Goal: Task Accomplishment & Management: Manage account settings

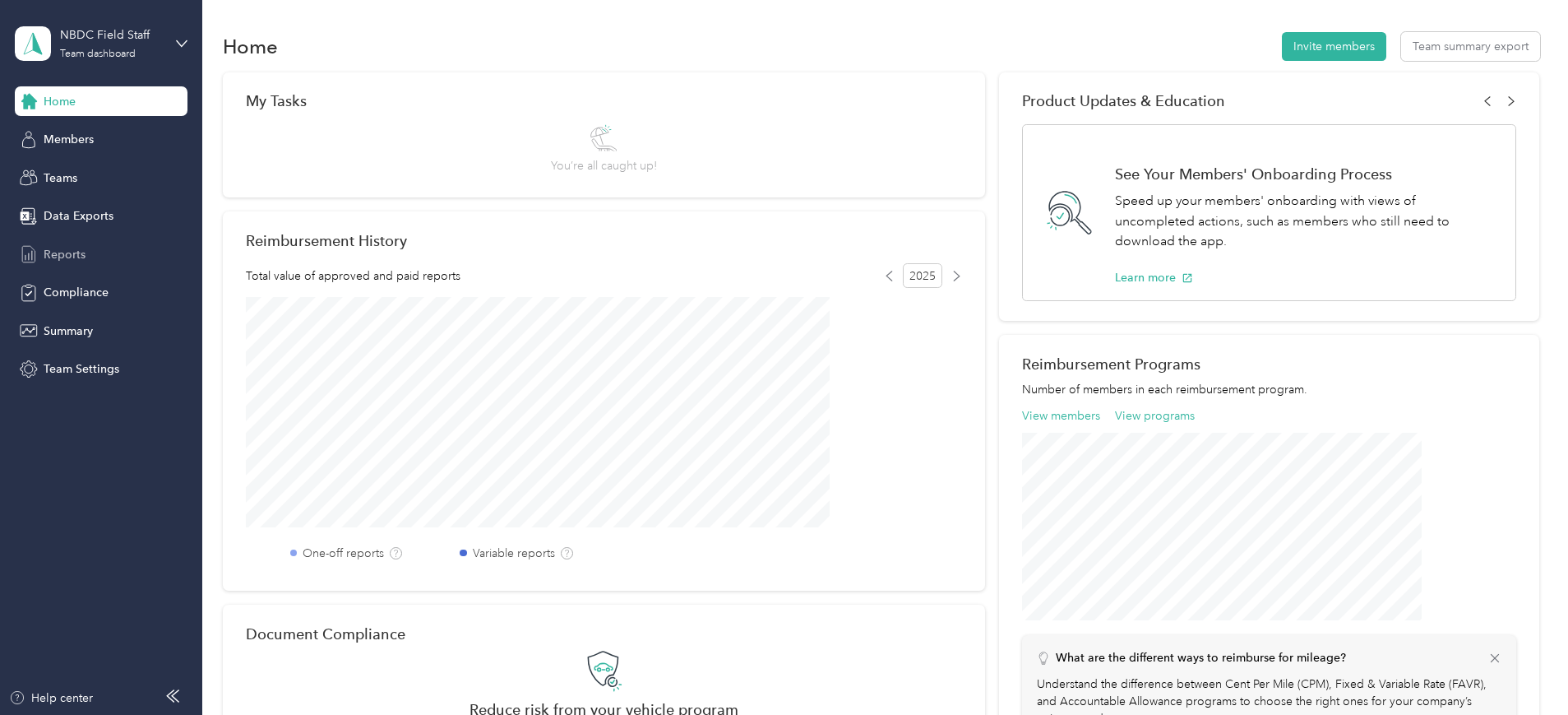
click at [68, 258] on span "Reports" at bounding box center [65, 254] width 42 height 17
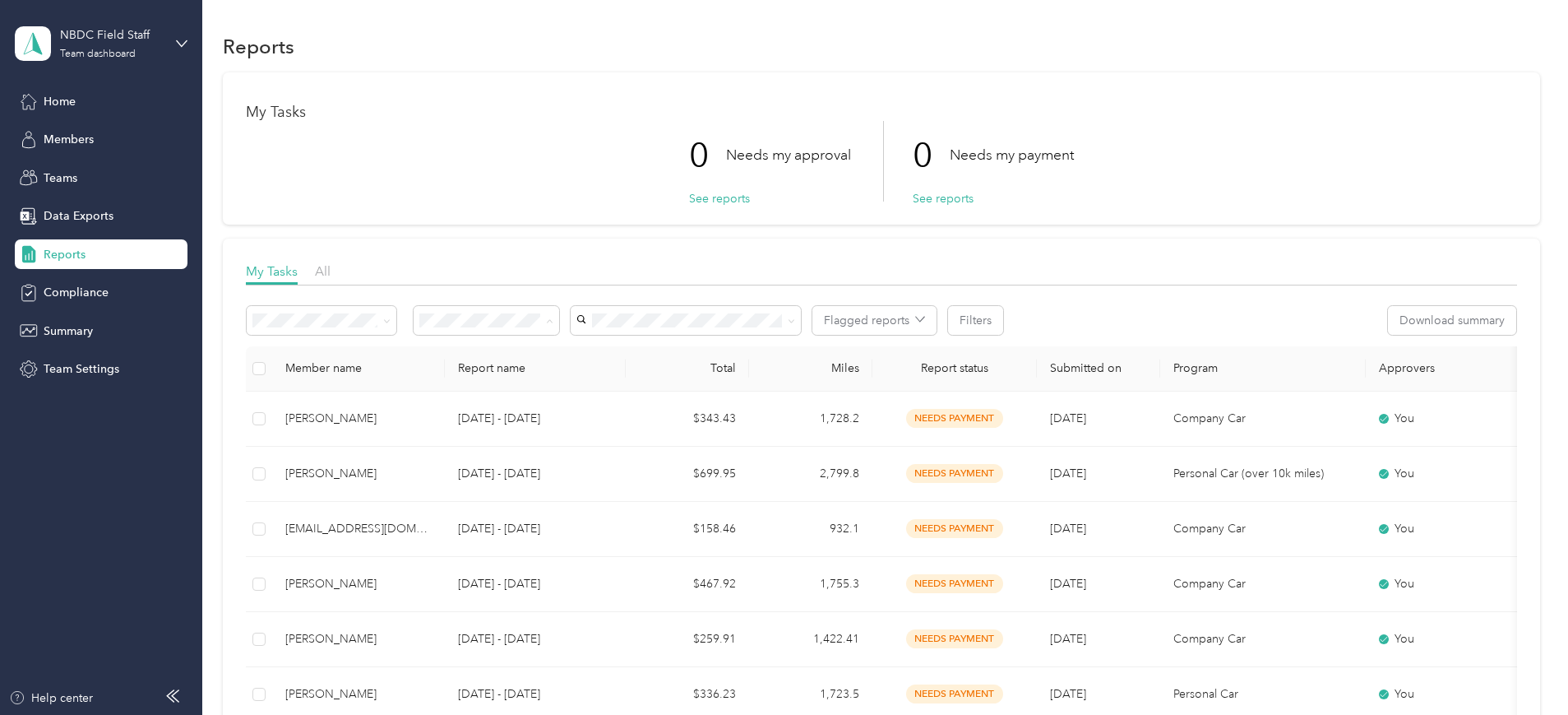
click at [572, 465] on span "Rejected by me" at bounding box center [575, 466] width 82 height 14
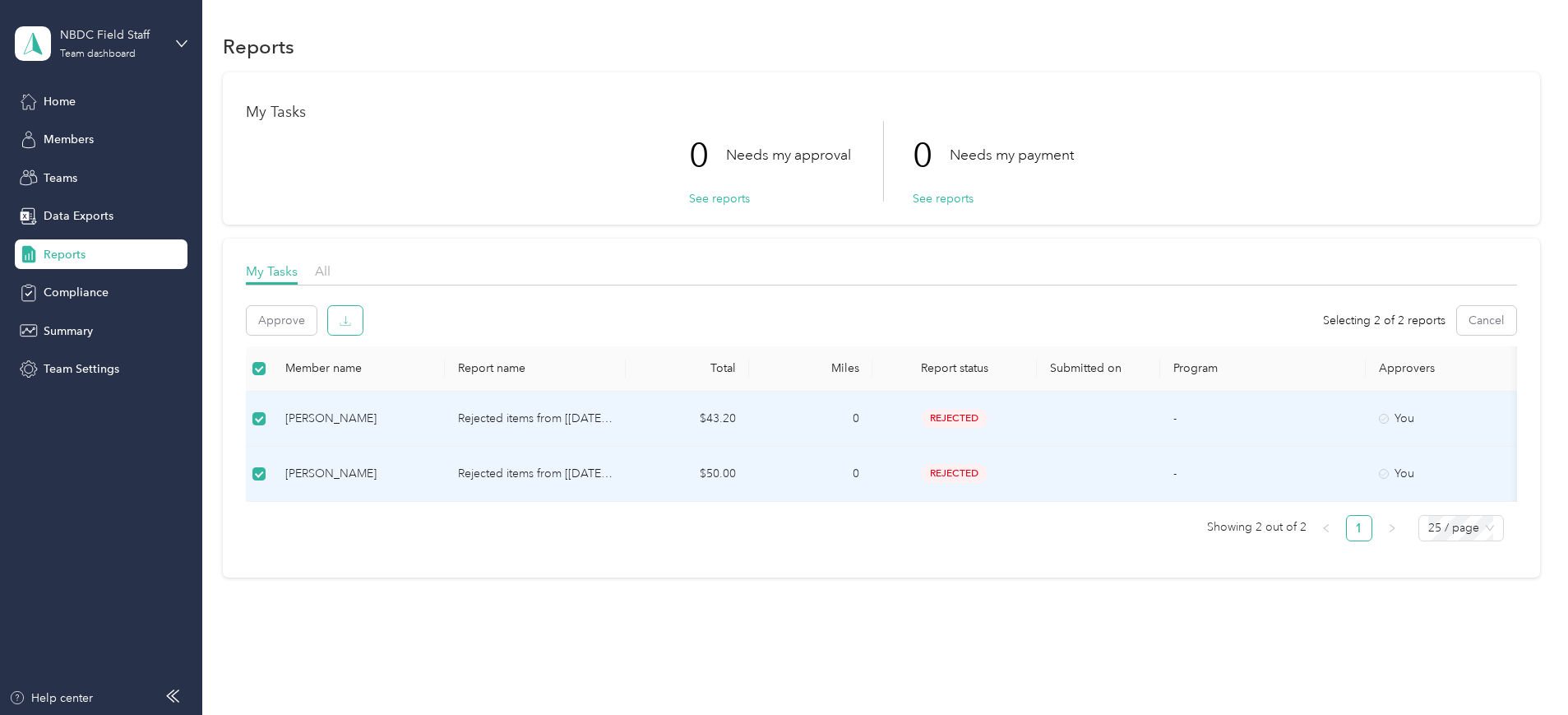
click at [351, 319] on icon "button" at bounding box center [346, 321] width 11 height 11
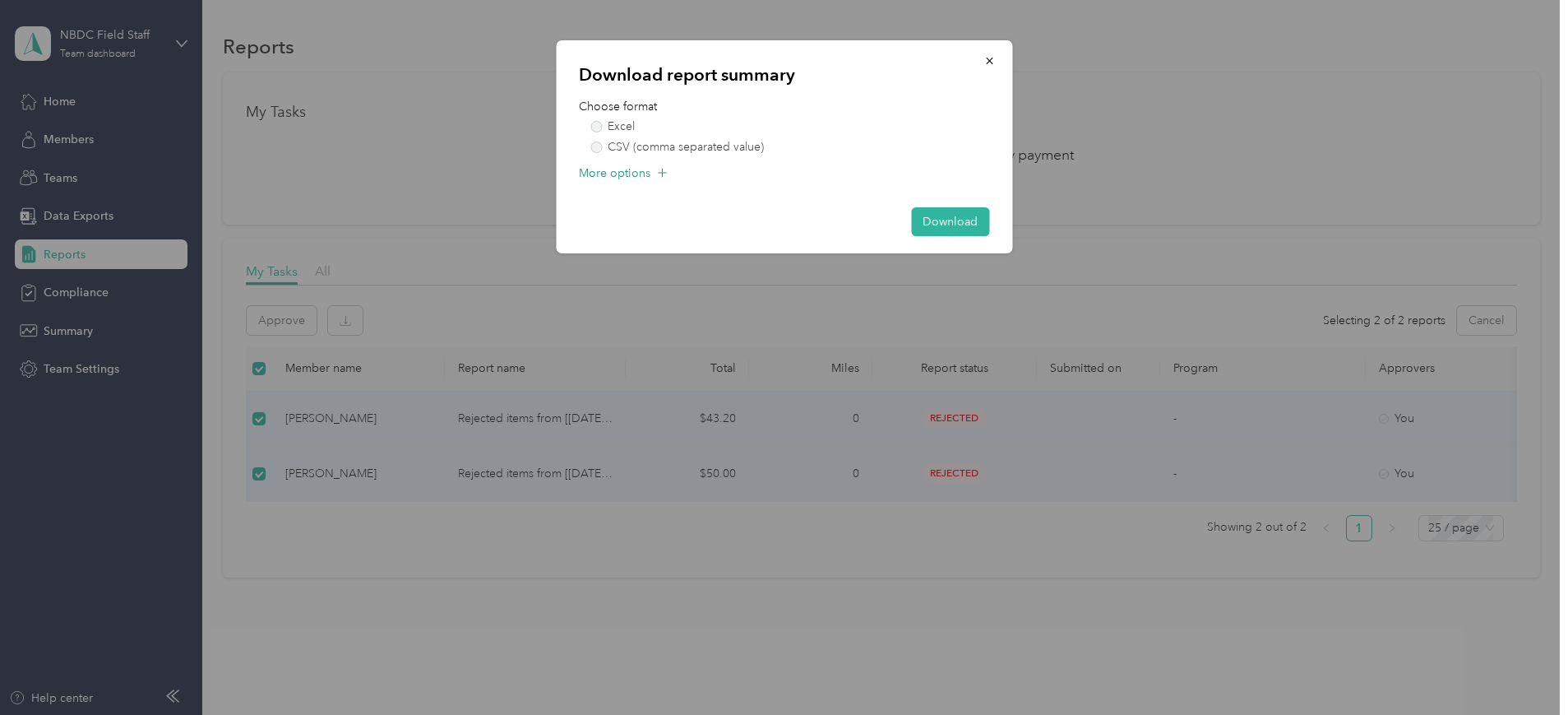
click at [655, 171] on icon at bounding box center [662, 172] width 16 height 16
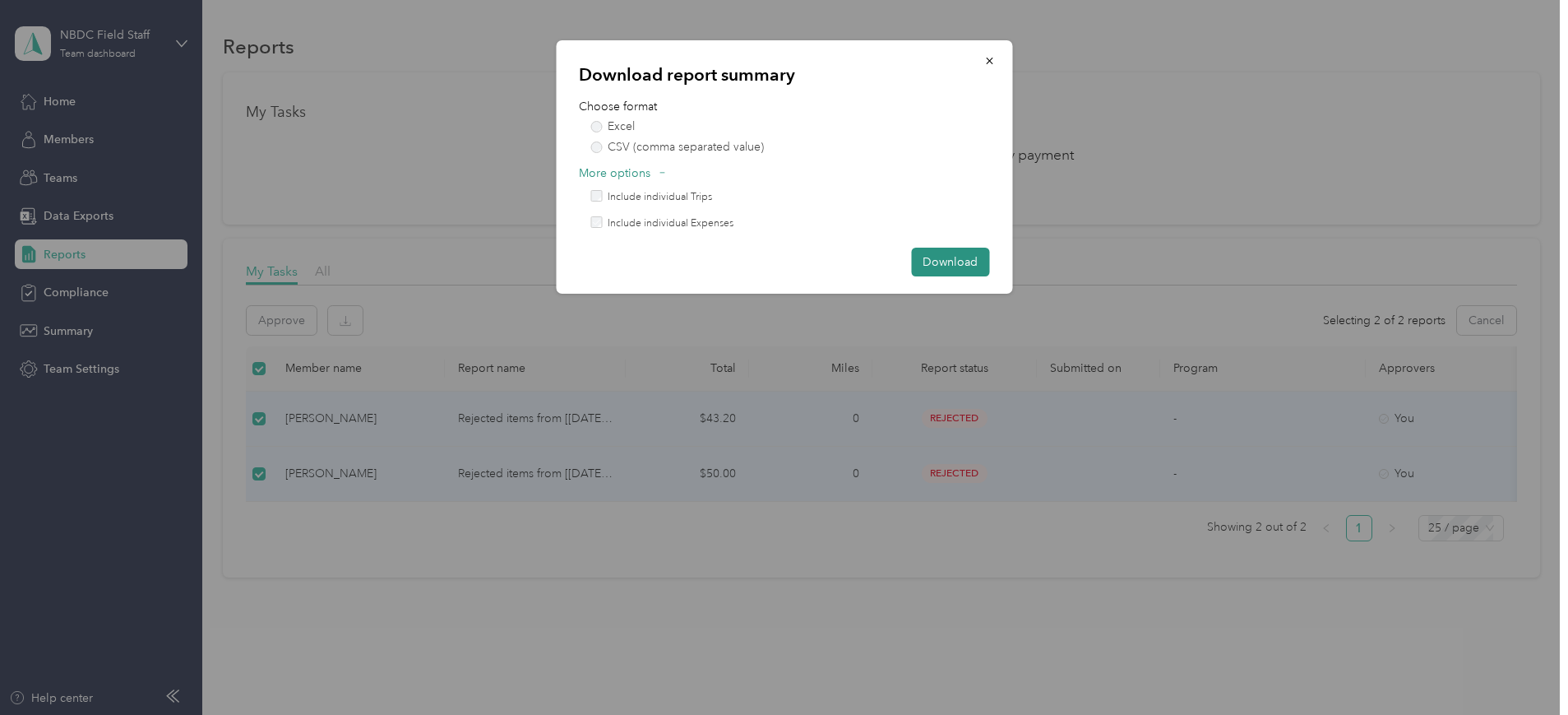
click at [963, 267] on button "Download" at bounding box center [950, 262] width 78 height 29
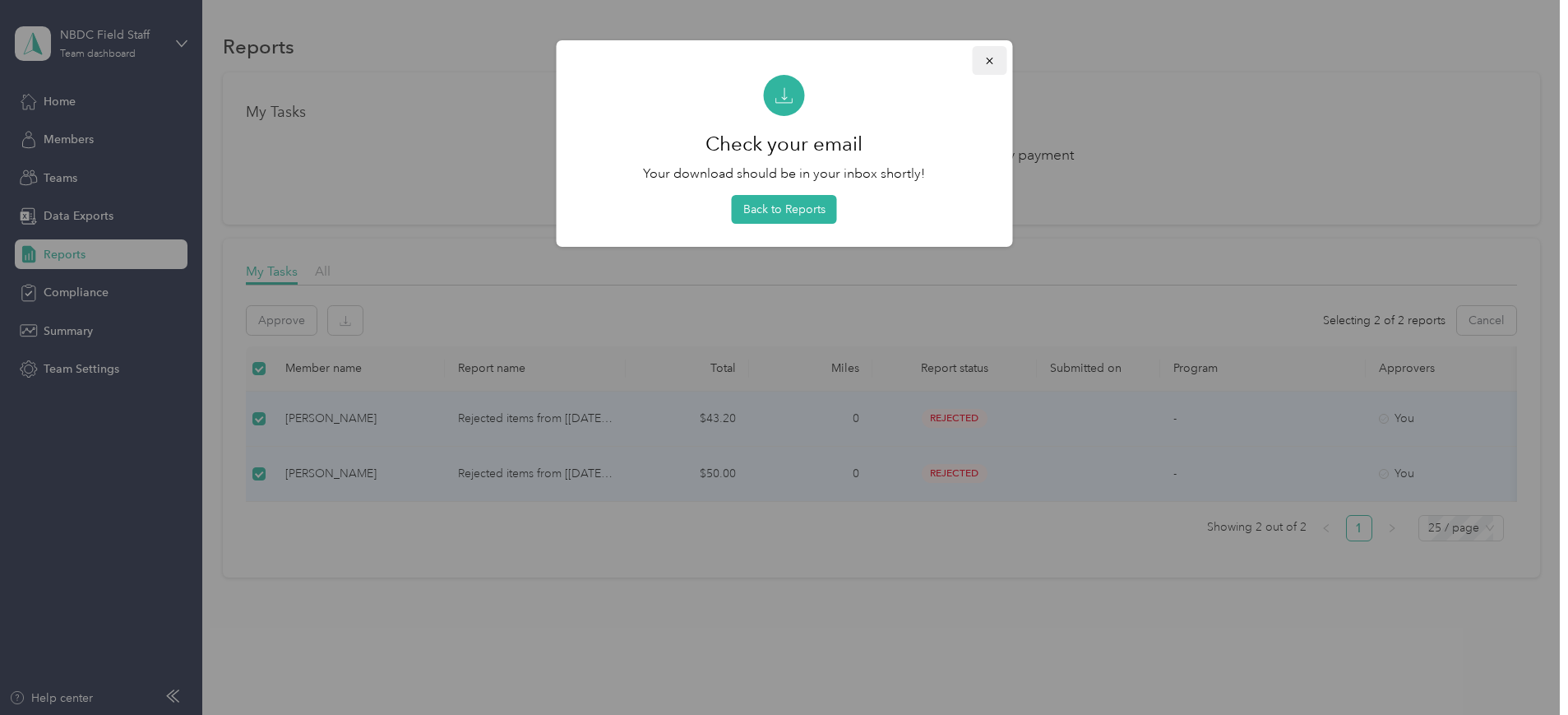
click at [993, 62] on icon "button" at bounding box center [989, 61] width 11 height 11
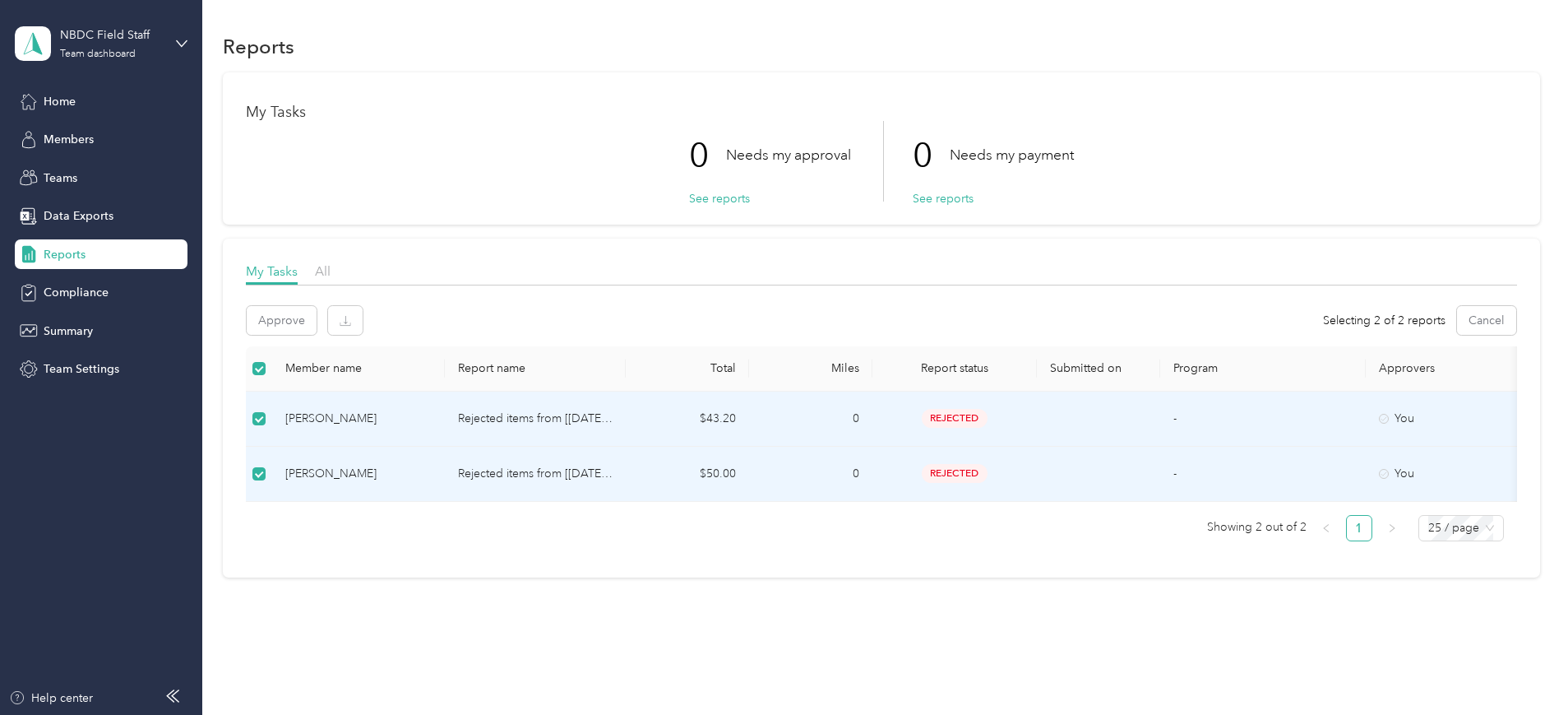
click at [987, 413] on span "rejected" at bounding box center [954, 418] width 66 height 19
click at [749, 416] on td "$43.20" at bounding box center [687, 419] width 124 height 55
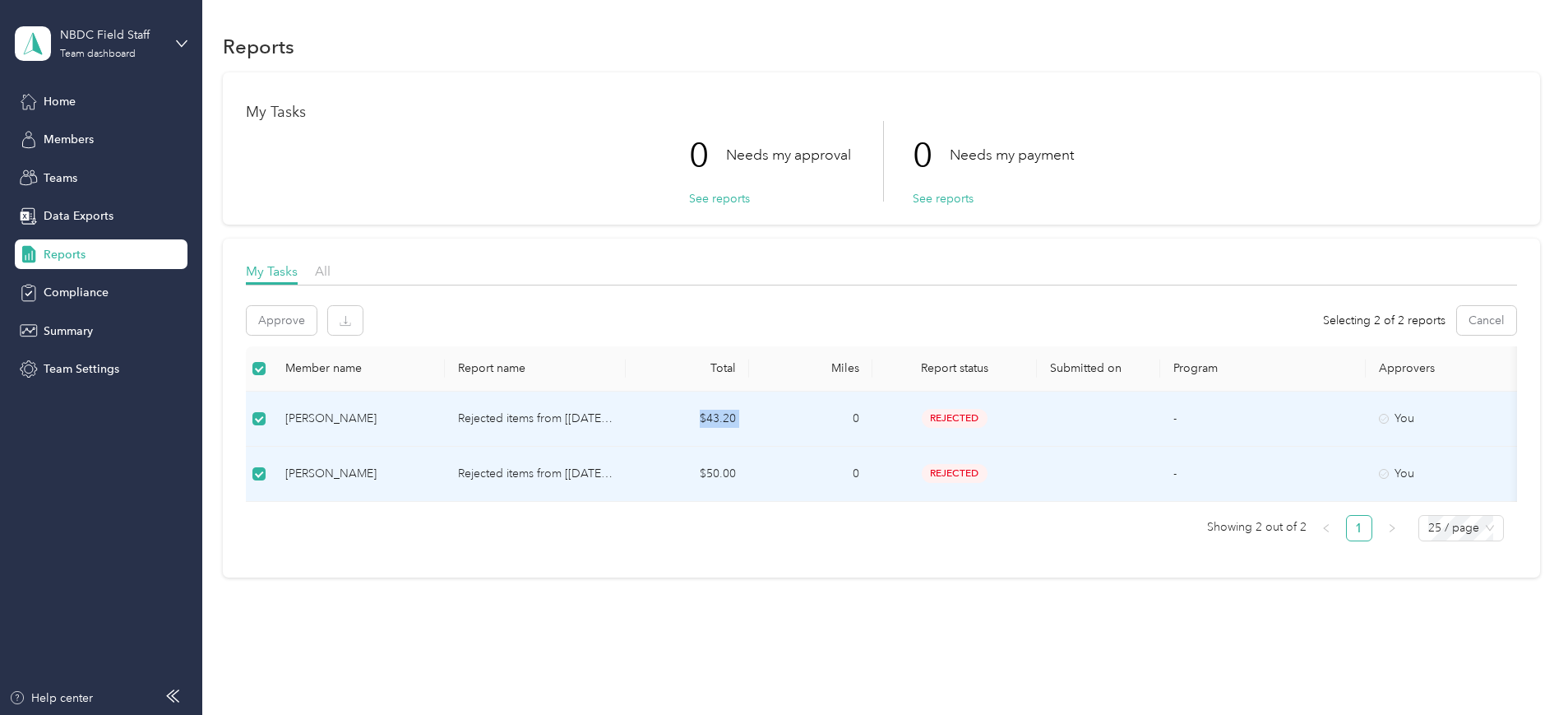
click at [749, 416] on td "$43.20" at bounding box center [687, 419] width 124 height 55
click at [613, 416] on p "Rejected items from [[DATE] - [DATE]]" at bounding box center [535, 418] width 154 height 18
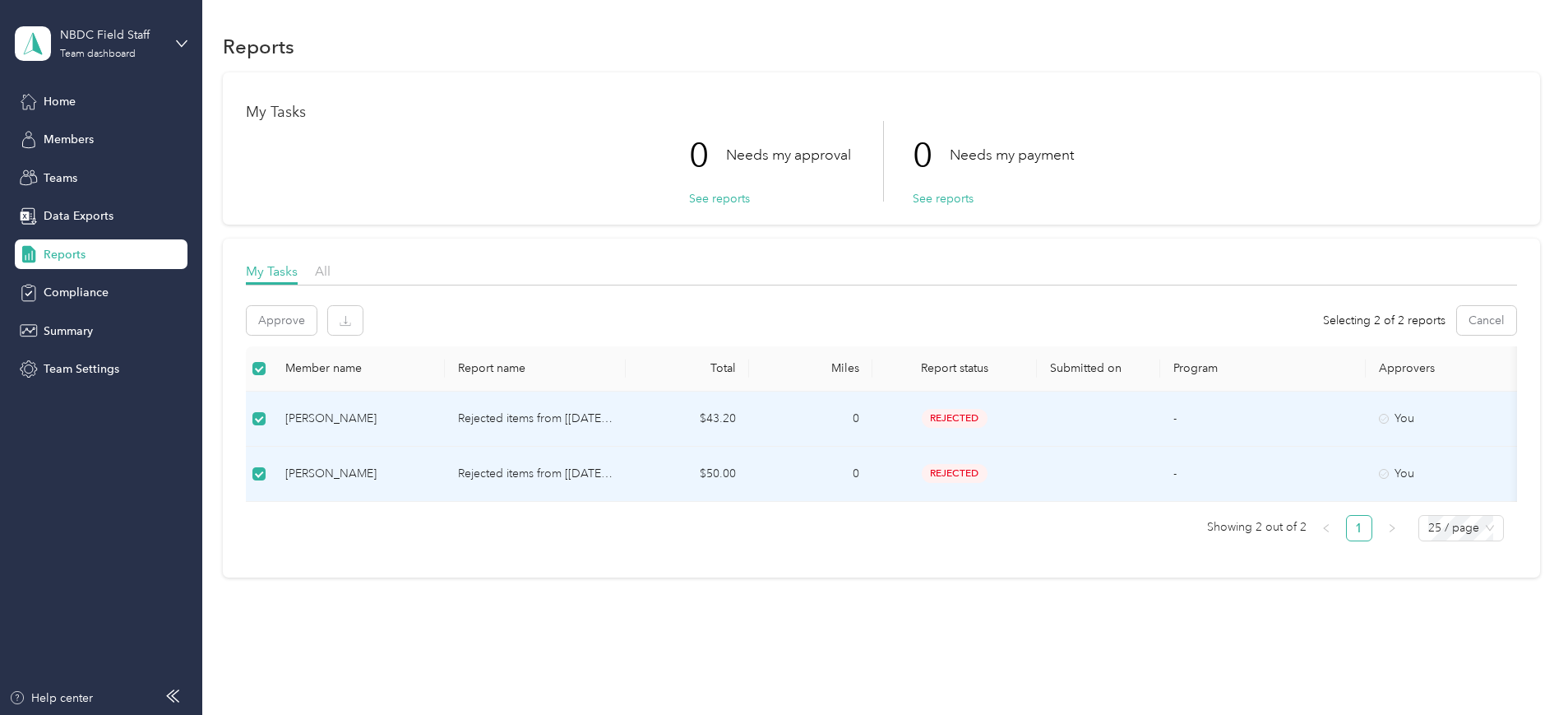
click at [613, 474] on p "Rejected items from [[DATE] - [DATE]]" at bounding box center [535, 473] width 154 height 18
click at [612, 411] on p "Rejected items from [[DATE] - [DATE]]" at bounding box center [535, 418] width 154 height 18
click at [1123, 165] on div "0 Needs my approval See reports 0 Needs my payment See reports" at bounding box center [881, 161] width 1271 height 81
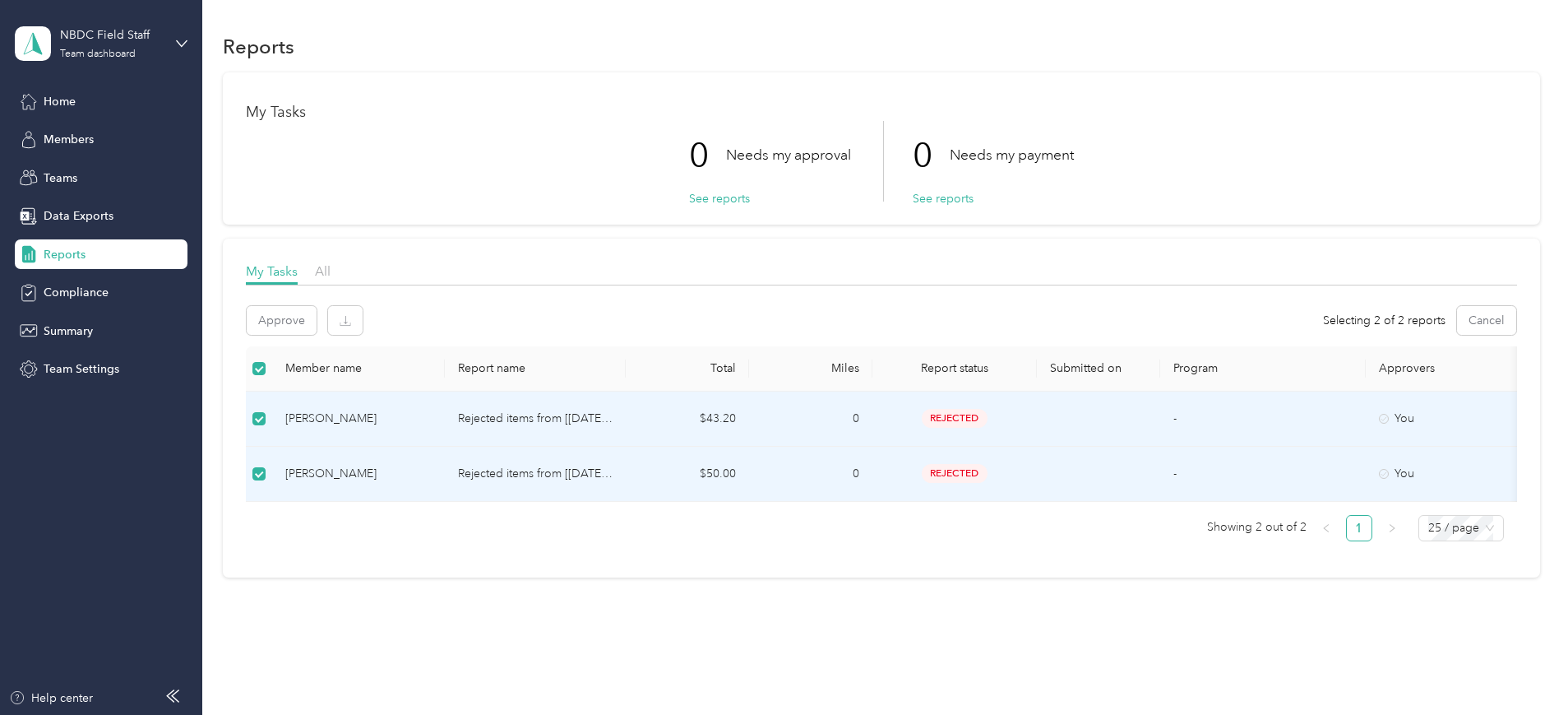
click at [65, 242] on div "Reports" at bounding box center [101, 253] width 172 height 30
click at [57, 258] on span "Reports" at bounding box center [65, 254] width 42 height 17
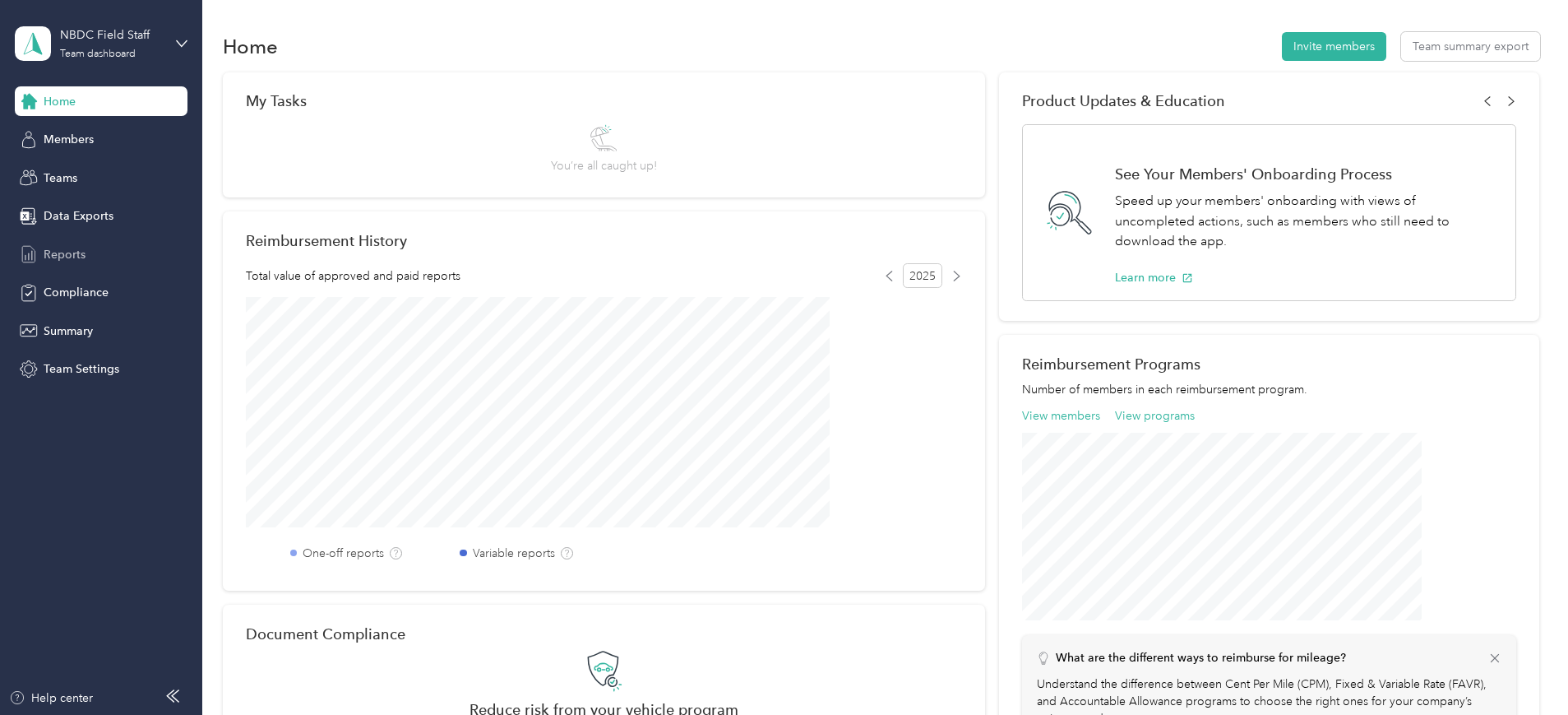
click at [65, 250] on span "Reports" at bounding box center [65, 254] width 42 height 17
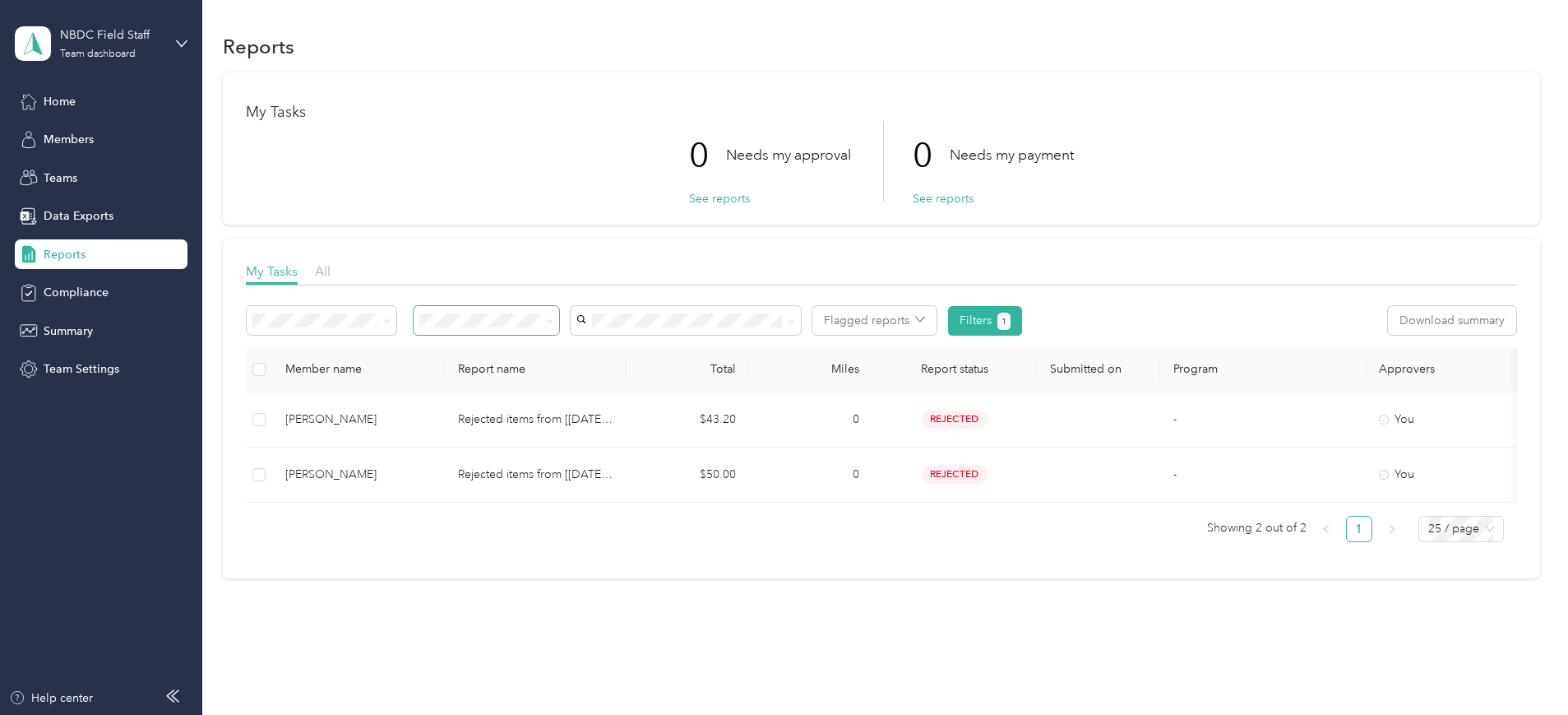
click at [559, 330] on span at bounding box center [486, 320] width 146 height 29
click at [552, 319] on icon at bounding box center [548, 320] width 5 height 3
click at [578, 354] on li "All" at bounding box center [595, 348] width 146 height 29
